Goal: Task Accomplishment & Management: Manage account settings

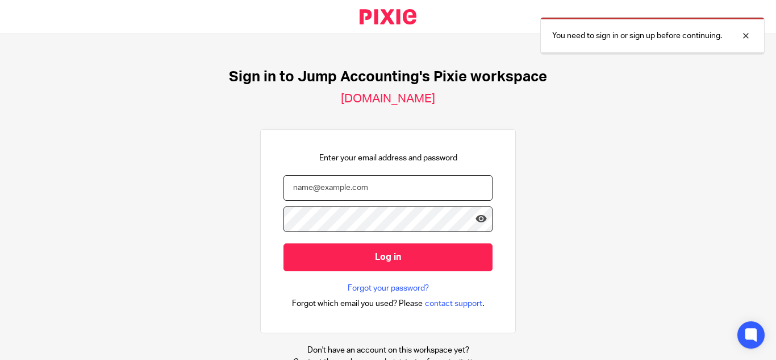
click at [353, 185] on input "email" at bounding box center [388, 188] width 209 height 26
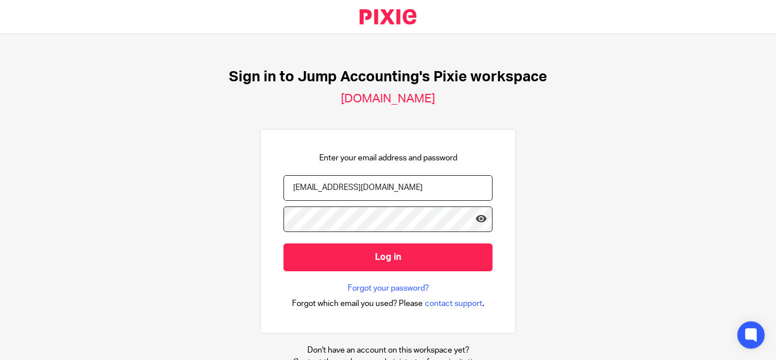
type input "bumitha@riseaccounting.co.uk"
click at [476, 222] on icon at bounding box center [481, 218] width 11 height 11
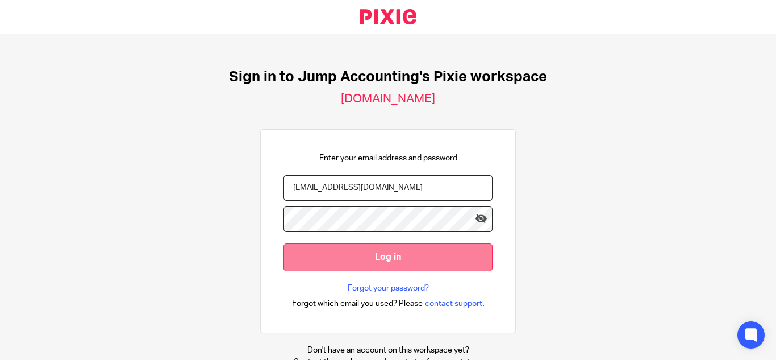
click at [389, 254] on input "Log in" at bounding box center [388, 257] width 209 height 28
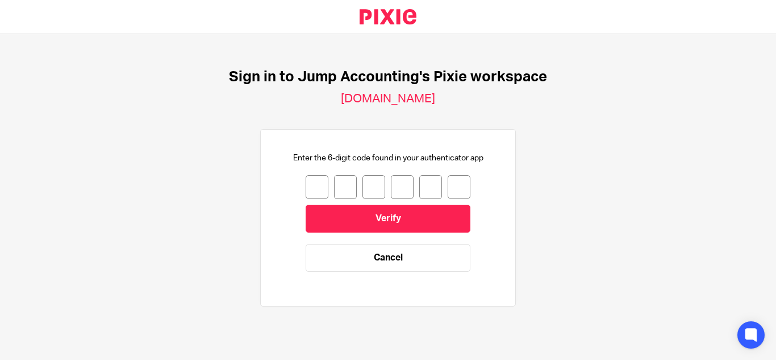
click at [306, 194] on input "number" at bounding box center [317, 187] width 23 height 24
type input "6"
type input "2"
type input "1"
type input "7"
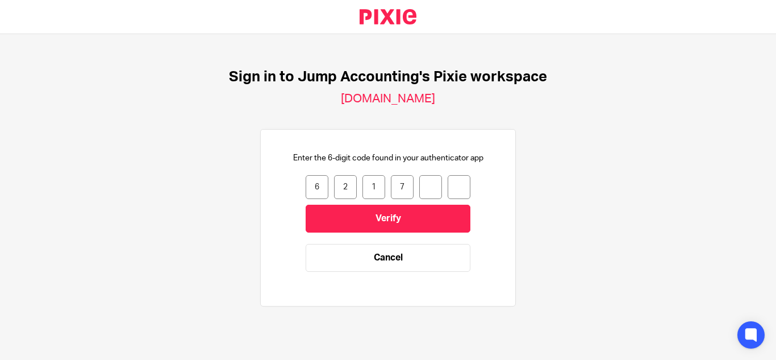
type input "2"
type input "0"
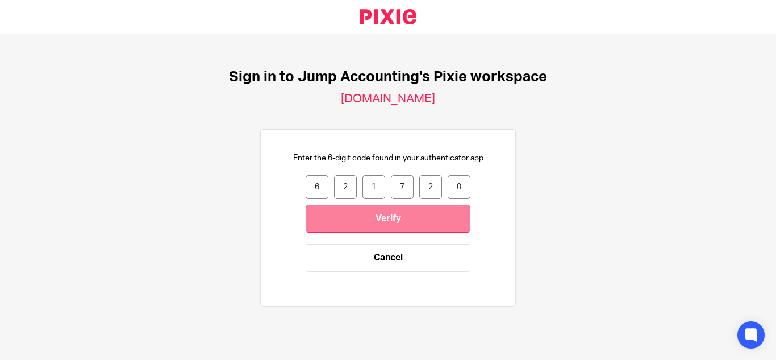
click at [328, 226] on input "Verify" at bounding box center [388, 219] width 165 height 28
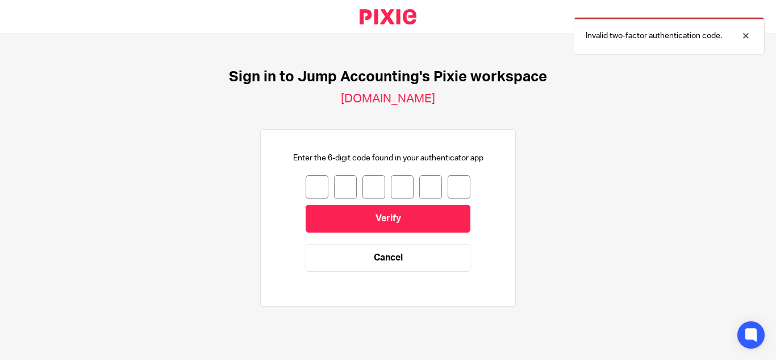
click at [307, 186] on input "number" at bounding box center [317, 187] width 23 height 24
type input "6"
type input "4"
type input "9"
type input "0"
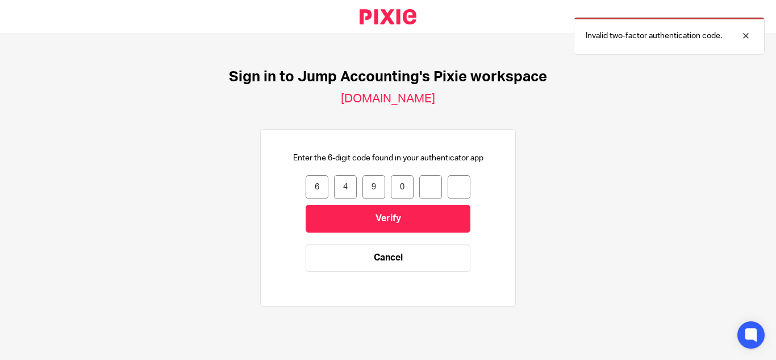
type input "6"
type input "4"
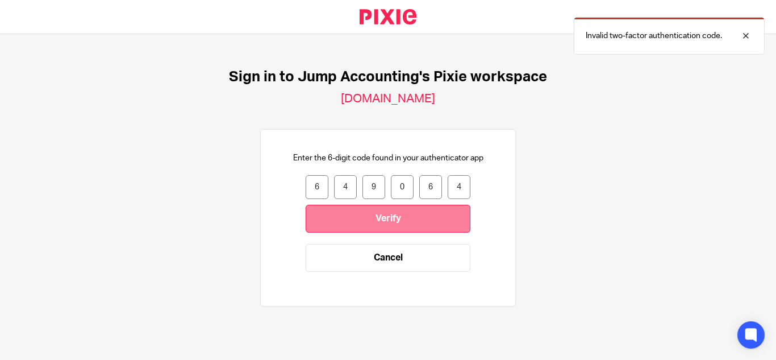
click at [358, 212] on input "Verify" at bounding box center [388, 219] width 165 height 28
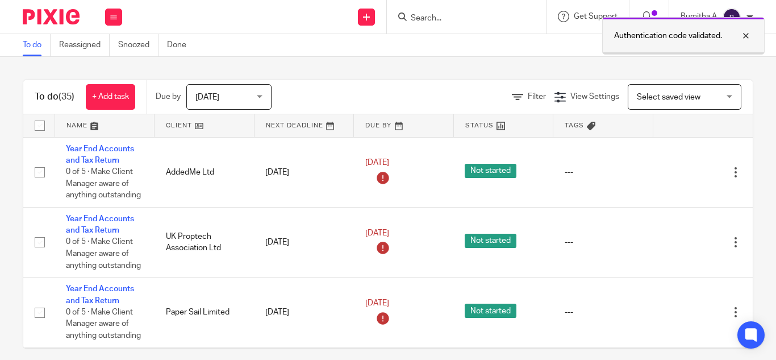
click at [746, 39] on div at bounding box center [737, 36] width 31 height 14
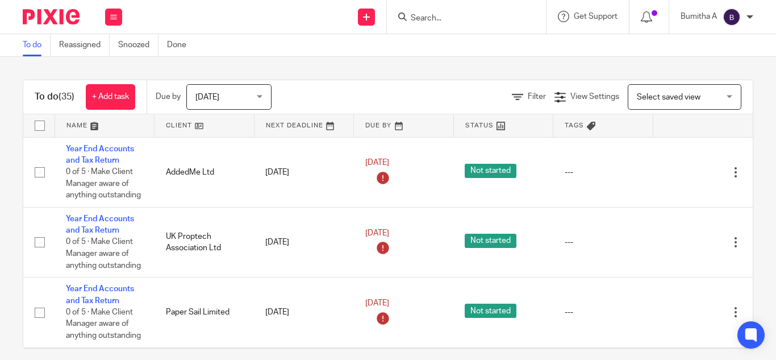
click at [752, 18] on div at bounding box center [750, 17] width 7 height 7
click at [712, 60] on span "Email integration" at bounding box center [717, 62] width 59 height 8
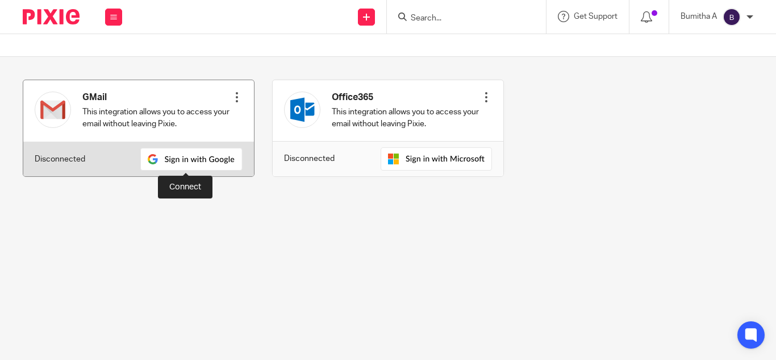
click at [159, 157] on img at bounding box center [191, 159] width 102 height 23
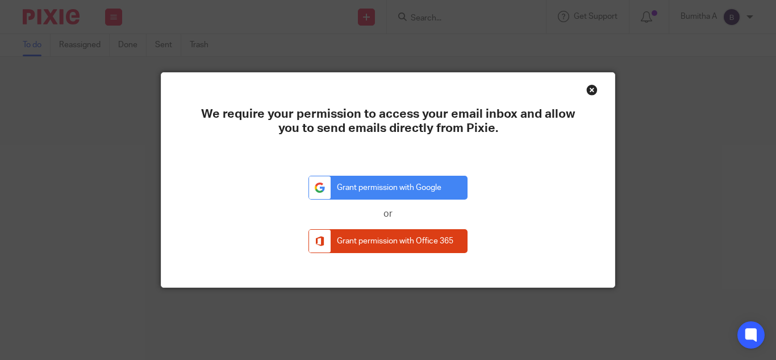
click at [586, 88] on div "Close this dialog window" at bounding box center [591, 89] width 11 height 11
